Goal: Information Seeking & Learning: Learn about a topic

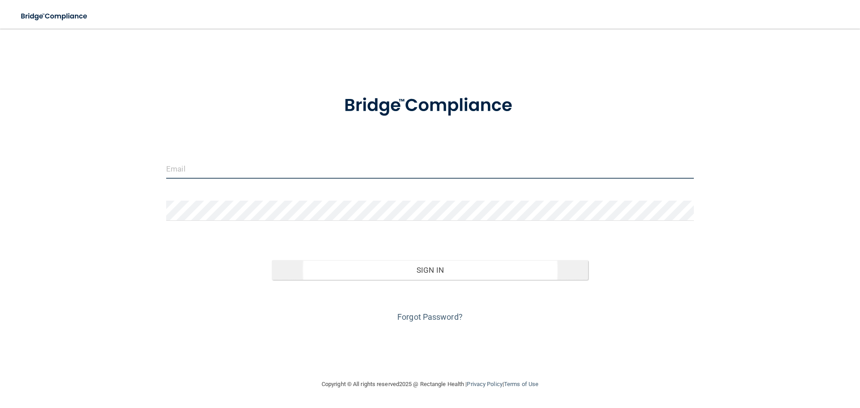
type input "[EMAIL_ADDRESS][DOMAIN_NAME]"
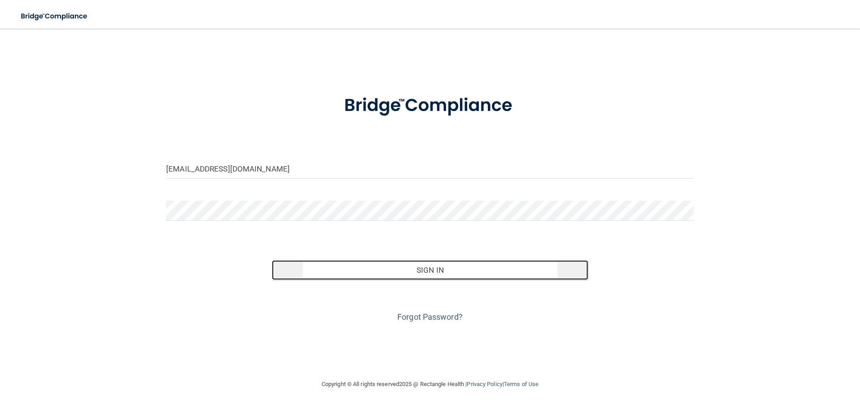
click at [403, 269] on button "Sign In" at bounding box center [430, 270] width 317 height 20
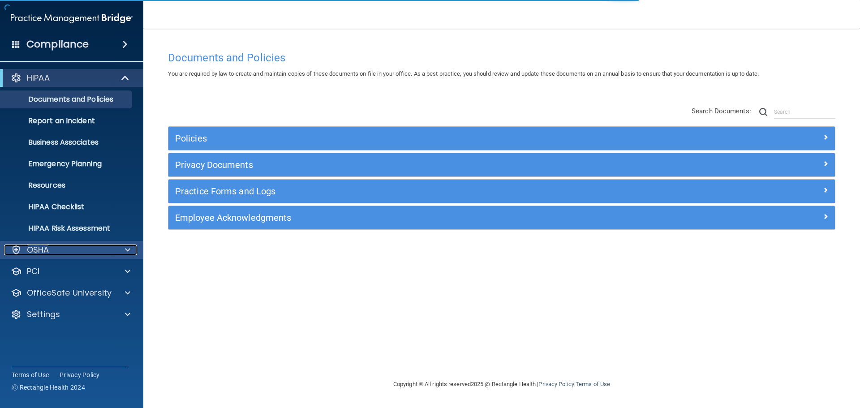
click at [42, 251] on p "OSHA" at bounding box center [38, 250] width 22 height 11
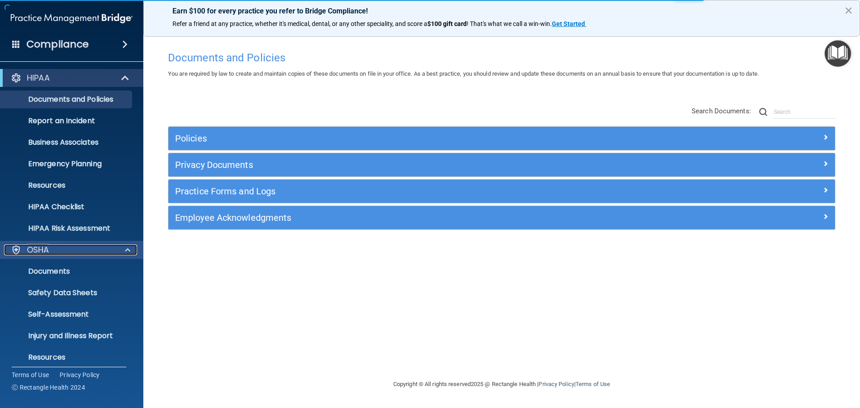
click at [42, 251] on p "OSHA" at bounding box center [38, 250] width 22 height 11
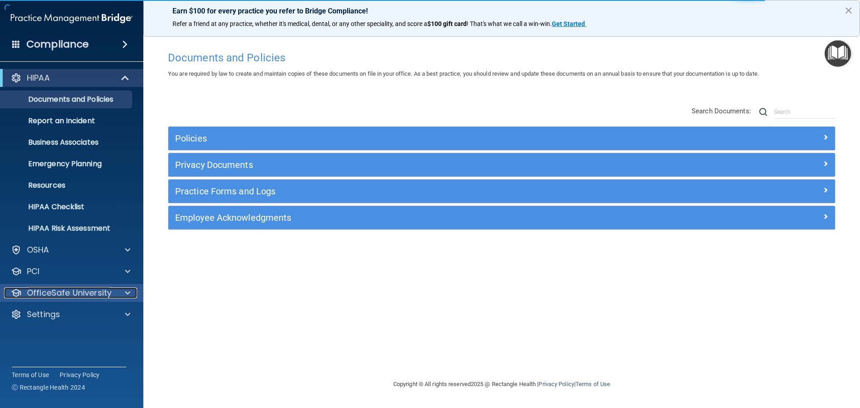
click at [40, 296] on p "OfficeSafe University" at bounding box center [69, 293] width 85 height 11
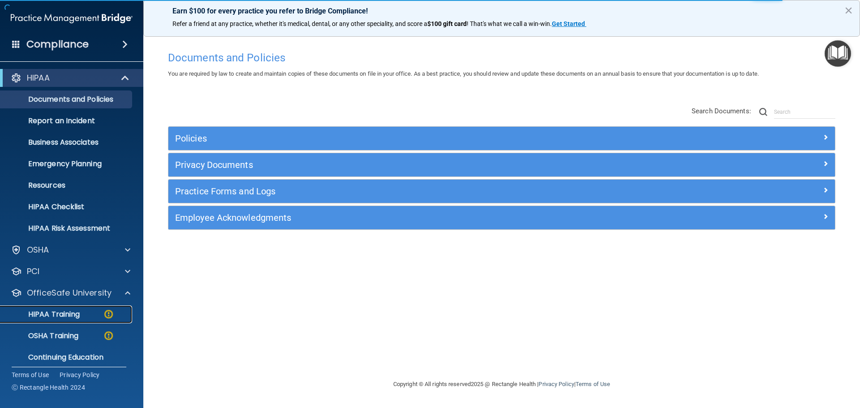
click at [56, 315] on p "HIPAA Training" at bounding box center [43, 314] width 74 height 9
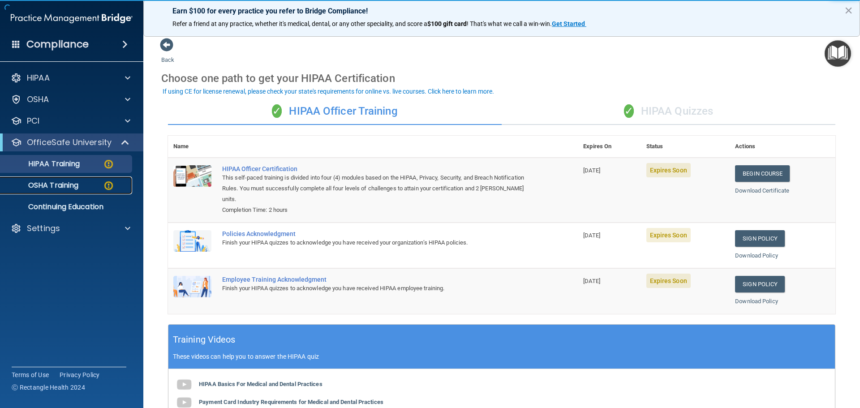
click at [83, 179] on link "OSHA Training" at bounding box center [61, 186] width 141 height 18
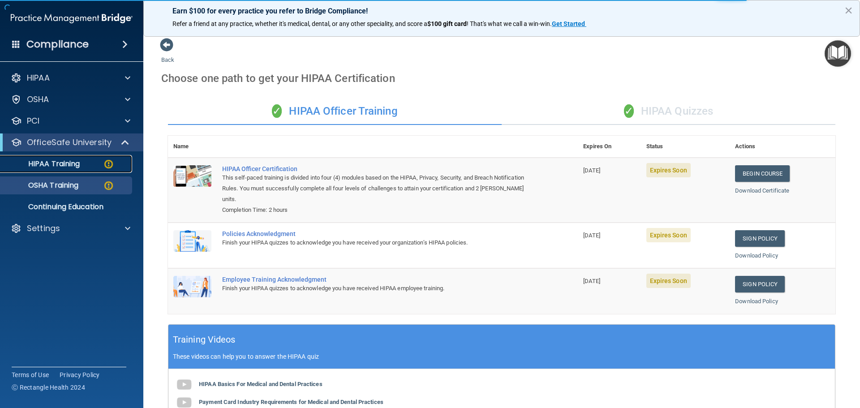
click at [85, 162] on div "HIPAA Training" at bounding box center [67, 163] width 122 height 9
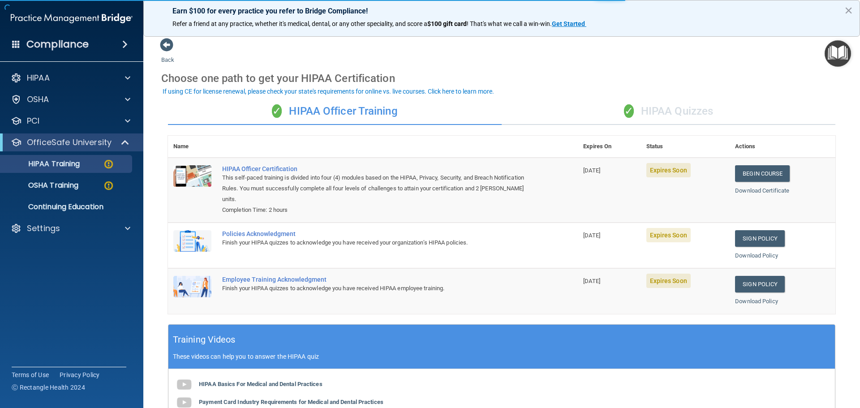
drag, startPoint x: 426, startPoint y: 116, endPoint x: 399, endPoint y: 111, distance: 26.9
click at [399, 111] on div "✓ HIPAA Officer Training" at bounding box center [335, 111] width 334 height 27
click at [655, 117] on div "✓ HIPAA Quizzes" at bounding box center [669, 111] width 334 height 27
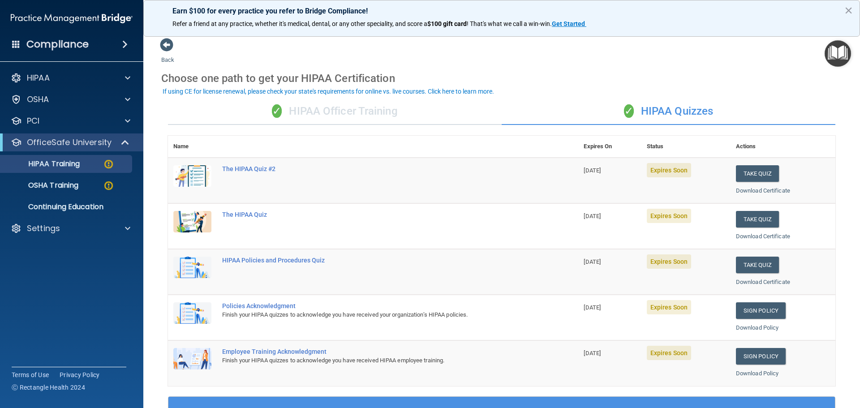
click at [338, 113] on div "✓ HIPAA Officer Training" at bounding box center [335, 111] width 334 height 27
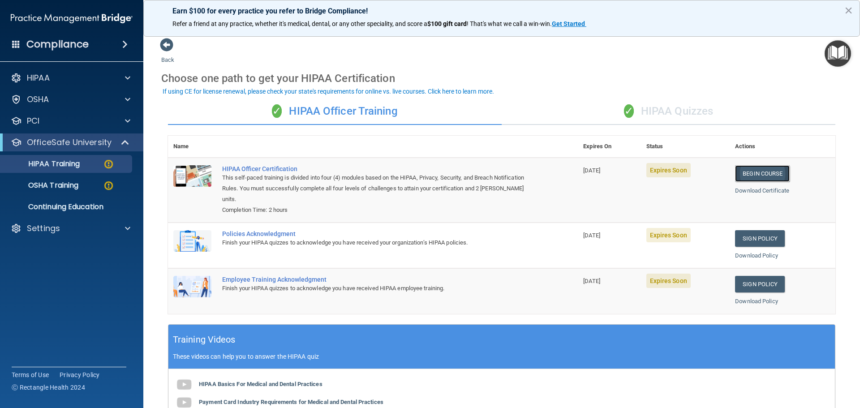
click at [746, 177] on link "Begin Course" at bounding box center [762, 173] width 55 height 17
click at [80, 178] on link "OSHA Training" at bounding box center [61, 186] width 141 height 18
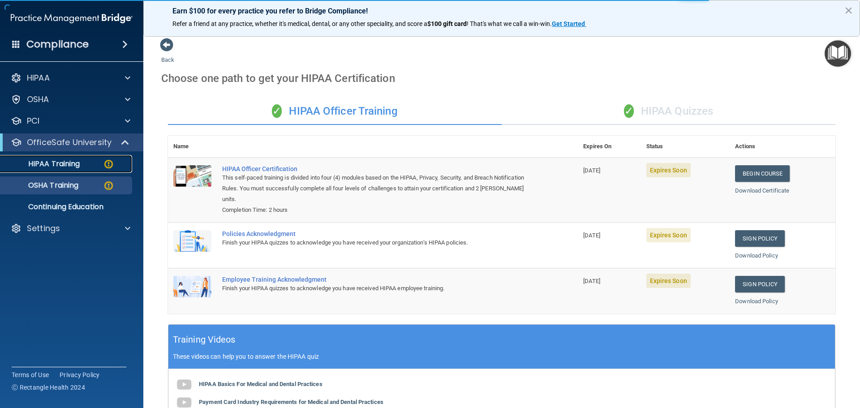
click at [80, 161] on p "HIPAA Training" at bounding box center [43, 163] width 74 height 9
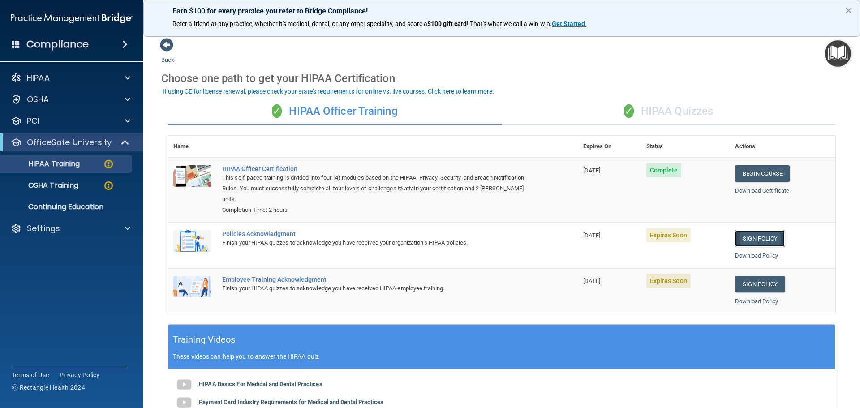
click at [745, 239] on link "Sign Policy" at bounding box center [760, 238] width 50 height 17
click at [763, 285] on link "Sign Policy" at bounding box center [760, 284] width 50 height 17
click at [628, 116] on span "✓" at bounding box center [629, 110] width 10 height 13
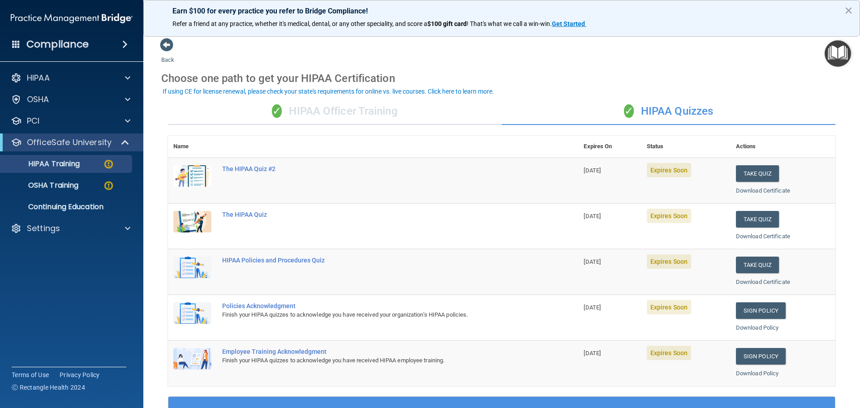
click at [359, 112] on div "✓ HIPAA Officer Training" at bounding box center [335, 111] width 334 height 27
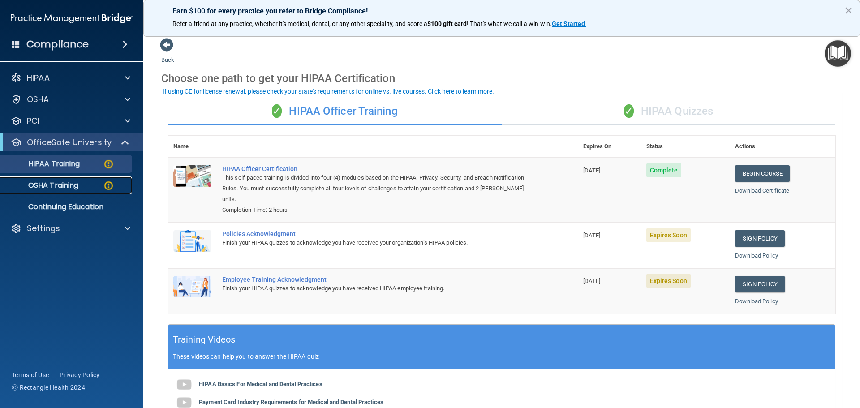
click at [48, 193] on link "OSHA Training" at bounding box center [61, 186] width 141 height 18
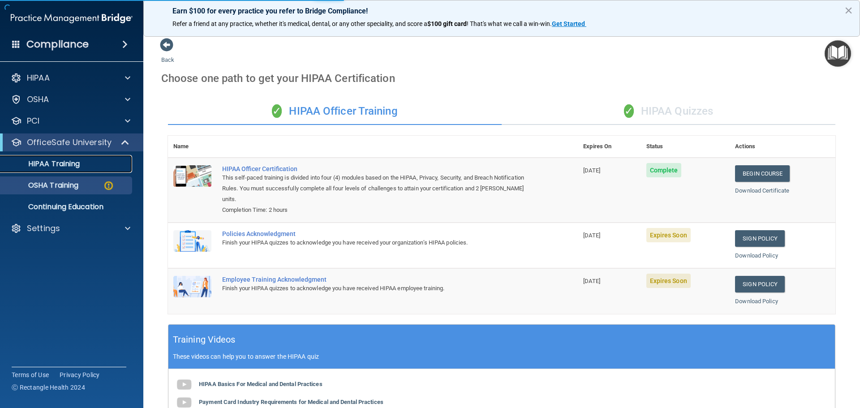
click at [65, 164] on p "HIPAA Training" at bounding box center [43, 163] width 74 height 9
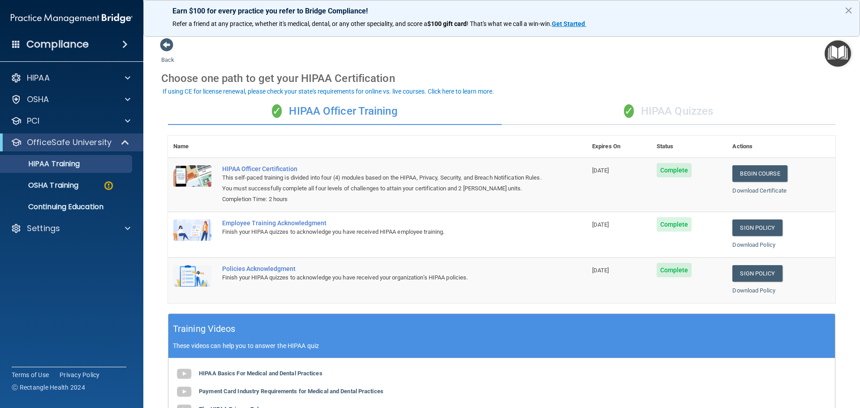
click at [658, 120] on div "✓ HIPAA Quizzes" at bounding box center [669, 111] width 334 height 27
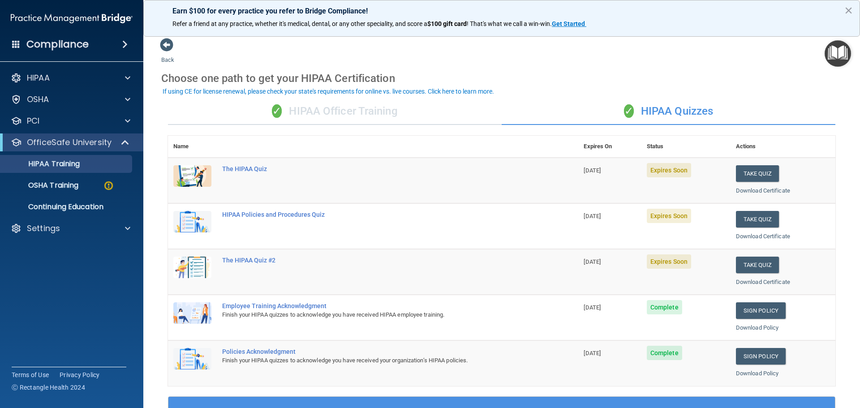
click at [325, 112] on div "✓ HIPAA Officer Training" at bounding box center [335, 111] width 334 height 27
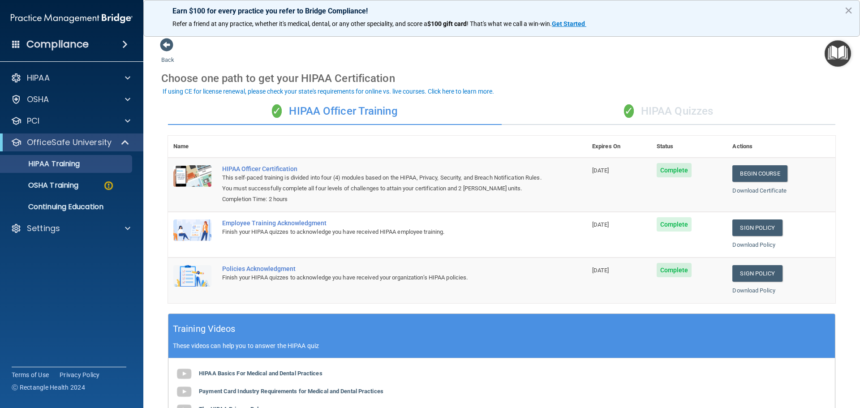
click at [644, 106] on div "✓ HIPAA Quizzes" at bounding box center [669, 111] width 334 height 27
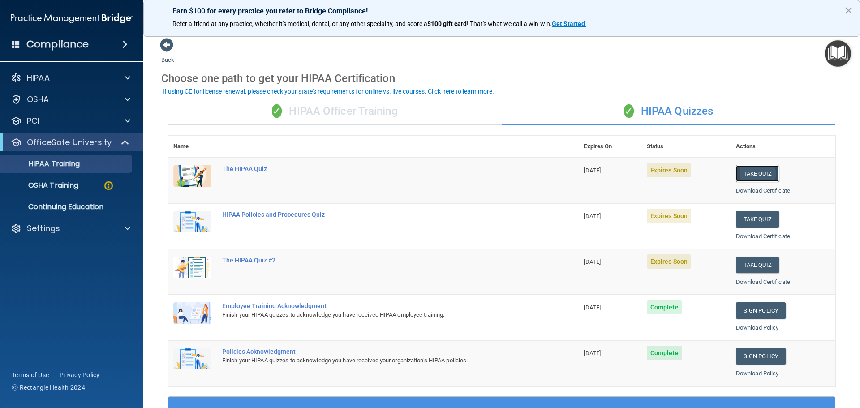
click at [754, 171] on button "Take Quiz" at bounding box center [757, 173] width 43 height 17
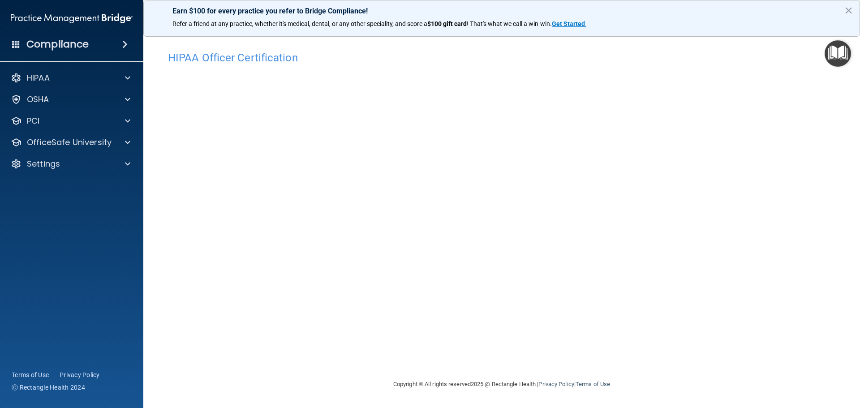
click at [744, 56] on h4 "HIPAA Officer Certification" at bounding box center [502, 58] width 668 height 12
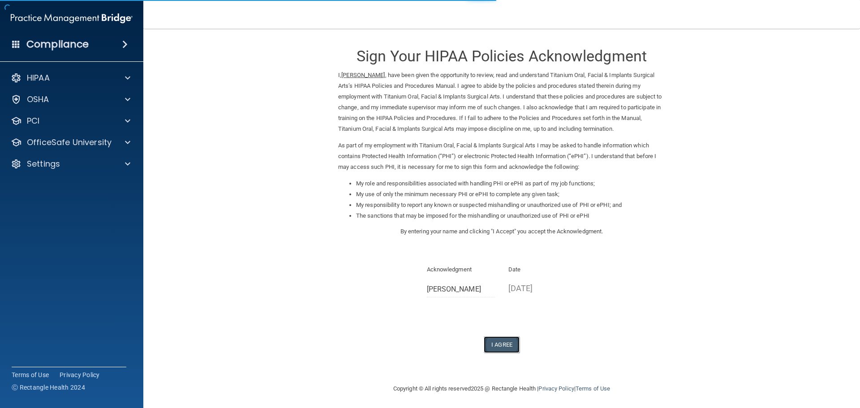
click at [507, 347] on button "I Agree" at bounding box center [502, 344] width 36 height 17
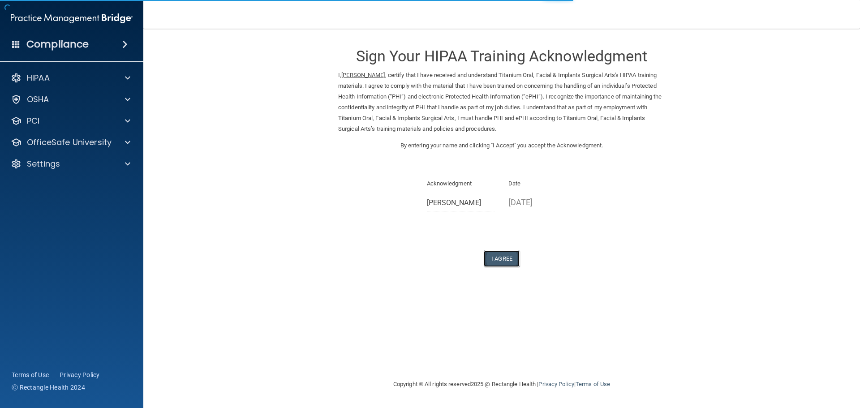
click at [506, 263] on button "I Agree" at bounding box center [502, 258] width 36 height 17
